Goal: Task Accomplishment & Management: Manage account settings

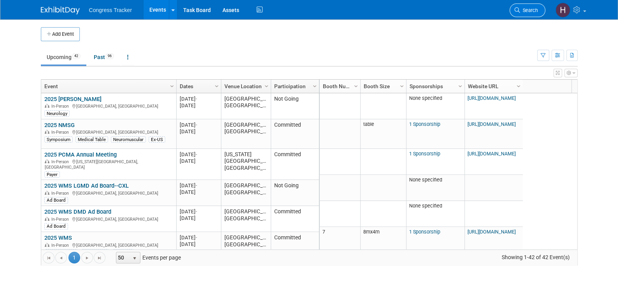
click at [527, 10] on span "Search" at bounding box center [529, 10] width 18 height 6
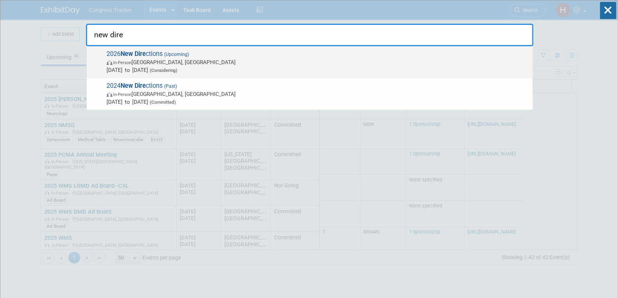
type input "new dire"
click at [185, 65] on span "In-Person [GEOGRAPHIC_DATA], [GEOGRAPHIC_DATA]" at bounding box center [318, 62] width 422 height 8
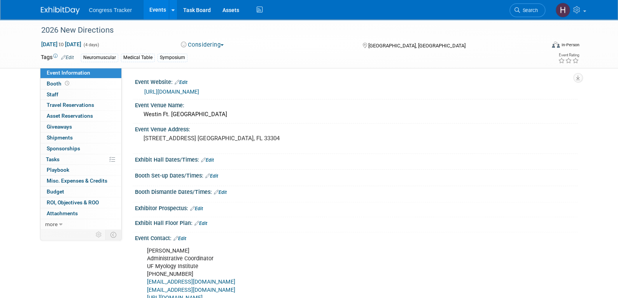
click at [203, 206] on link "Edit" at bounding box center [196, 208] width 13 height 5
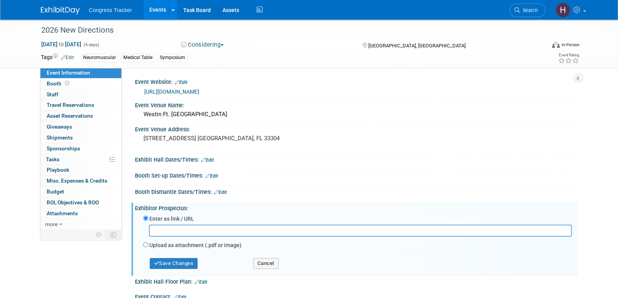
click at [170, 243] on label "Upload as attachment (.pdf or image)" at bounding box center [195, 246] width 92 height 8
click at [148, 243] on input "Upload as attachment (.pdf or image)" at bounding box center [145, 244] width 5 height 5
radio input "true"
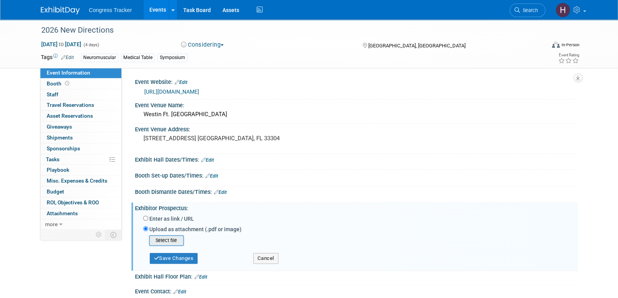
click at [170, 241] on input "file" at bounding box center [137, 240] width 93 height 9
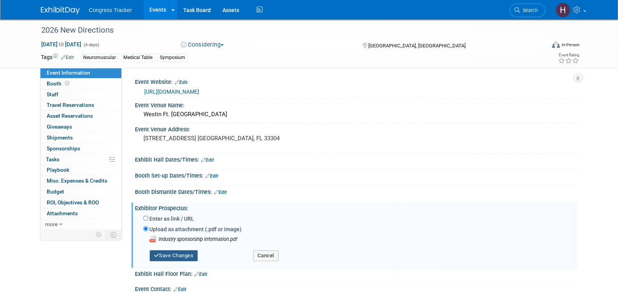
click at [186, 258] on button "Save Changes" at bounding box center [174, 256] width 48 height 11
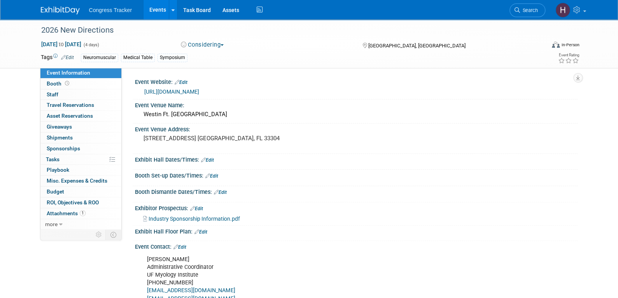
click at [175, 93] on link "[URL][DOMAIN_NAME]" at bounding box center [171, 92] width 55 height 6
